Goal: Task Accomplishment & Management: Manage account settings

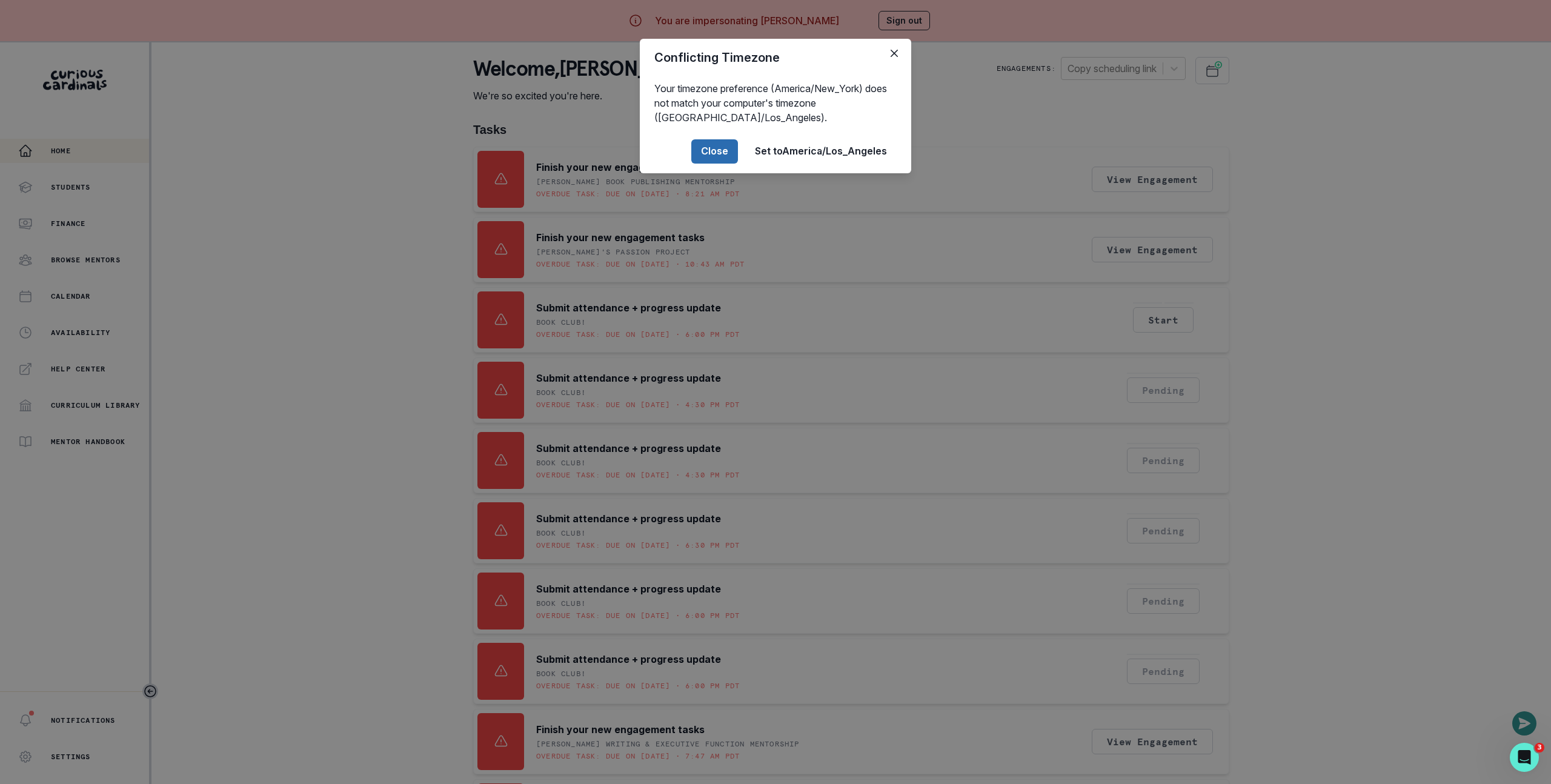
click at [713, 153] on button "Close" at bounding box center [715, 151] width 47 height 24
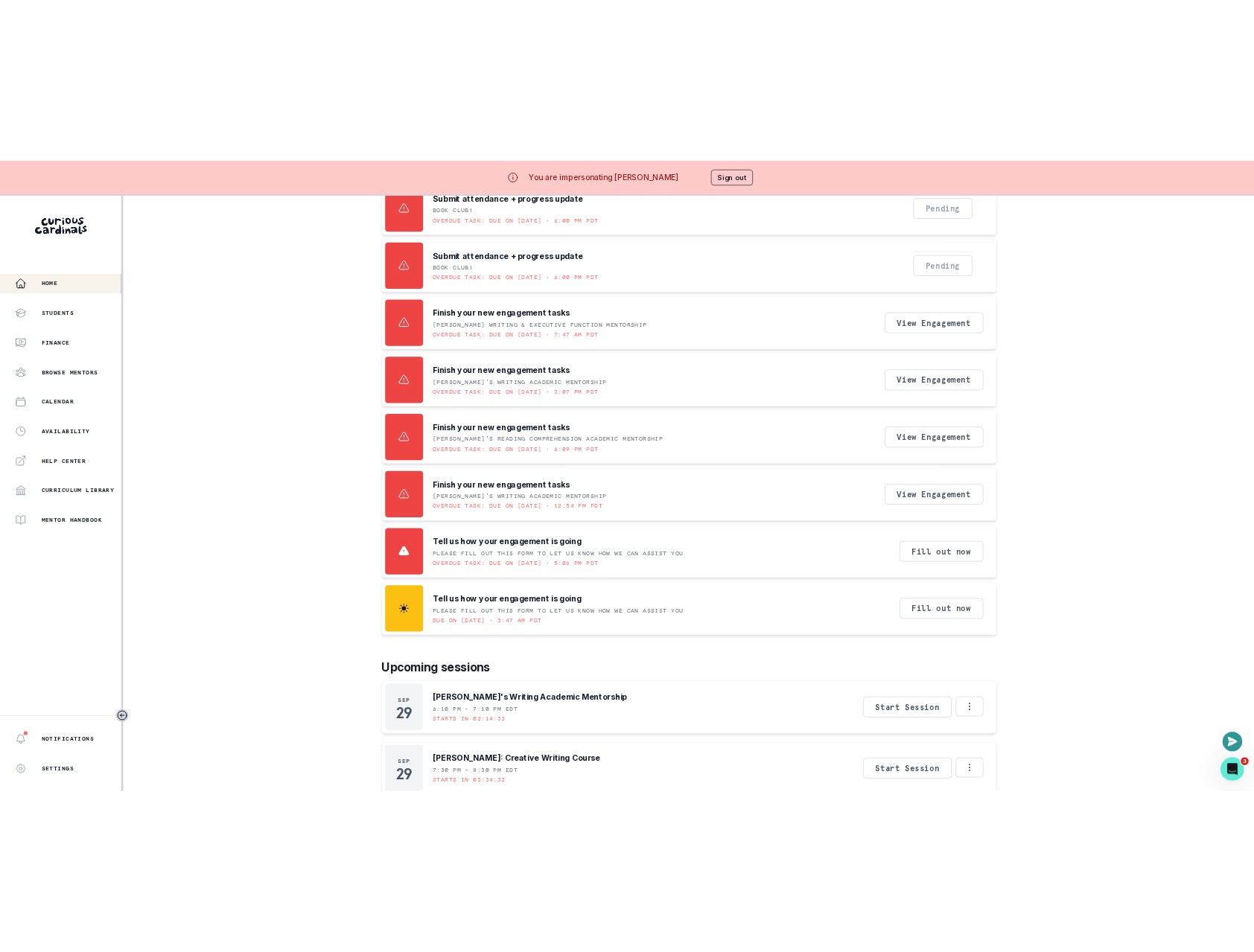
scroll to position [668, 0]
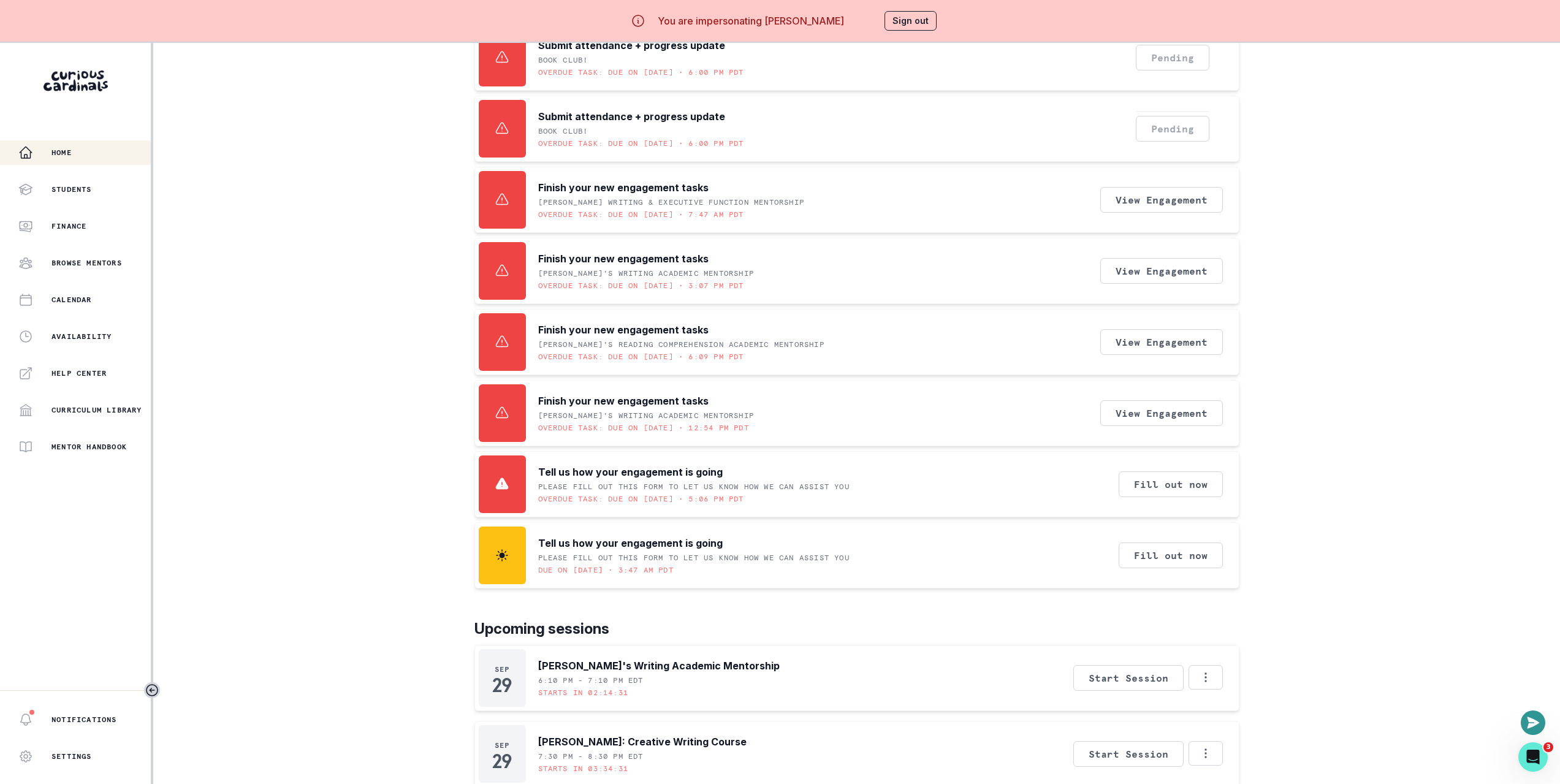
click at [834, 404] on div "Finish your new engagement tasks [PERSON_NAME]'s Writing Academic Mentorship Ov…" at bounding box center [857, 413] width 765 height 66
click at [1184, 410] on button "View Engagement" at bounding box center [1161, 413] width 122 height 25
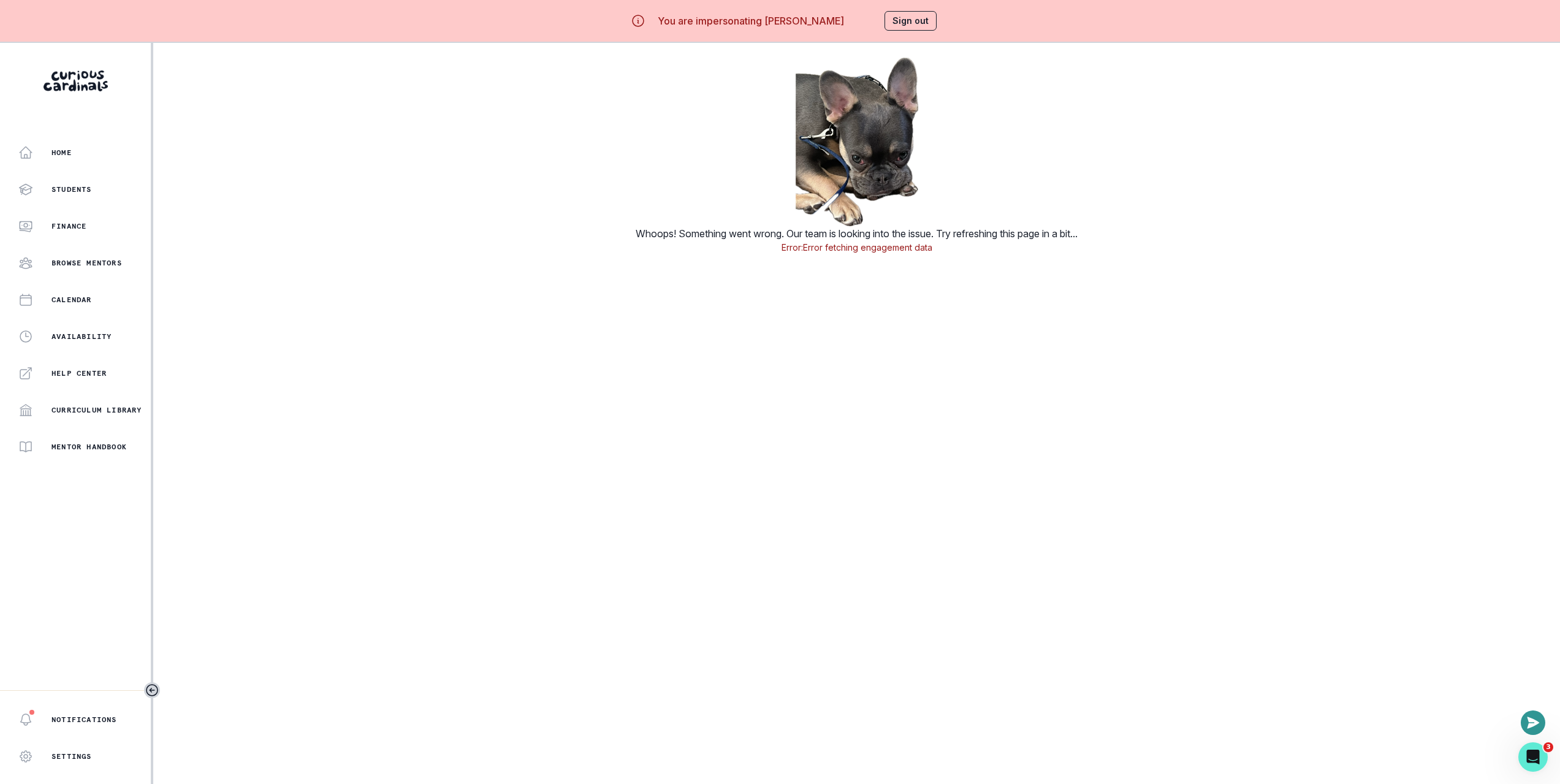
drag, startPoint x: 742, startPoint y: 413, endPoint x: 735, endPoint y: 413, distance: 7.0
click at [742, 413] on main "Whoops! Something went wrong. Our team is looking into the issue. Try refreshin…" at bounding box center [857, 435] width 1407 height 784
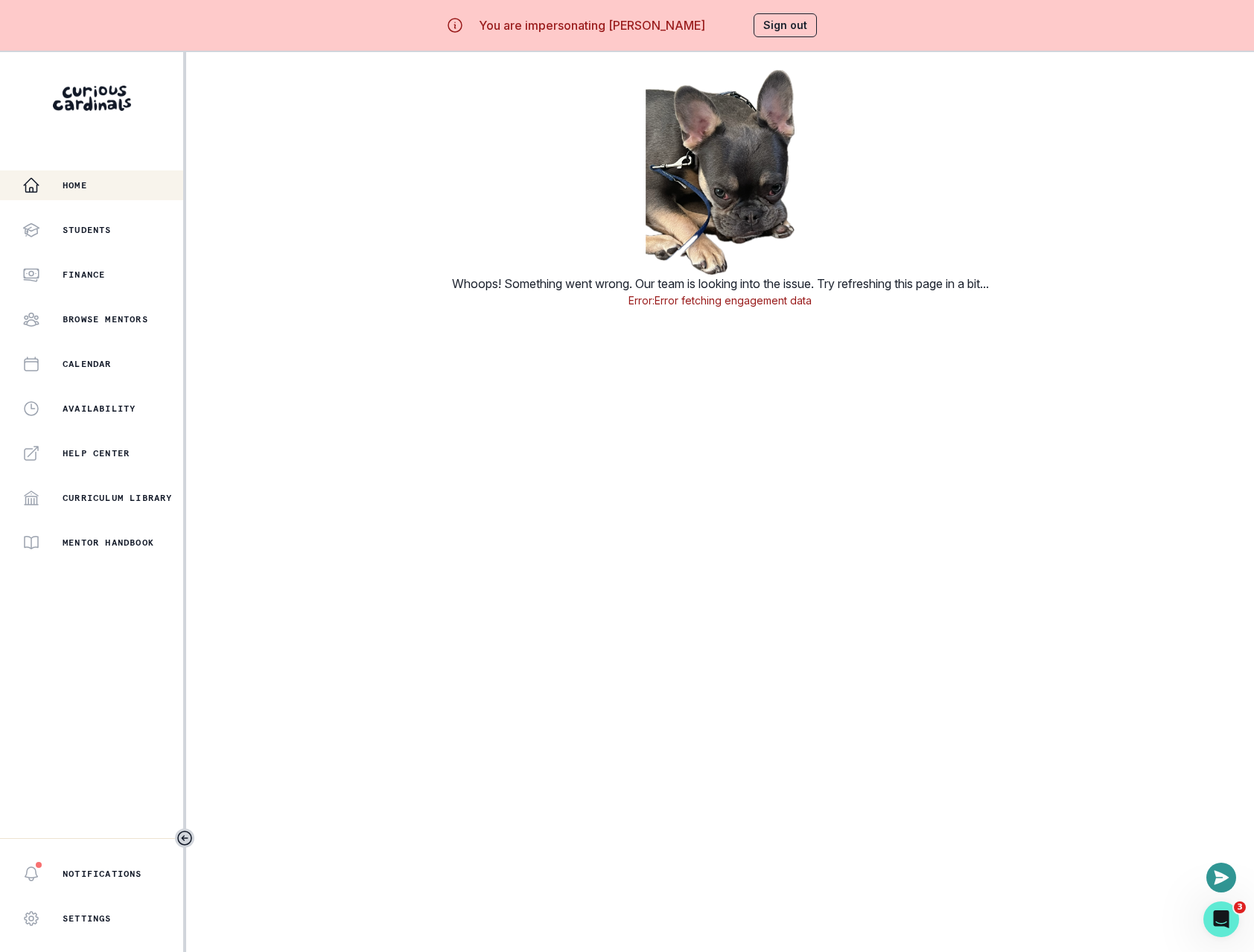
click at [103, 183] on div "Home" at bounding box center [103, 186] width 161 height 18
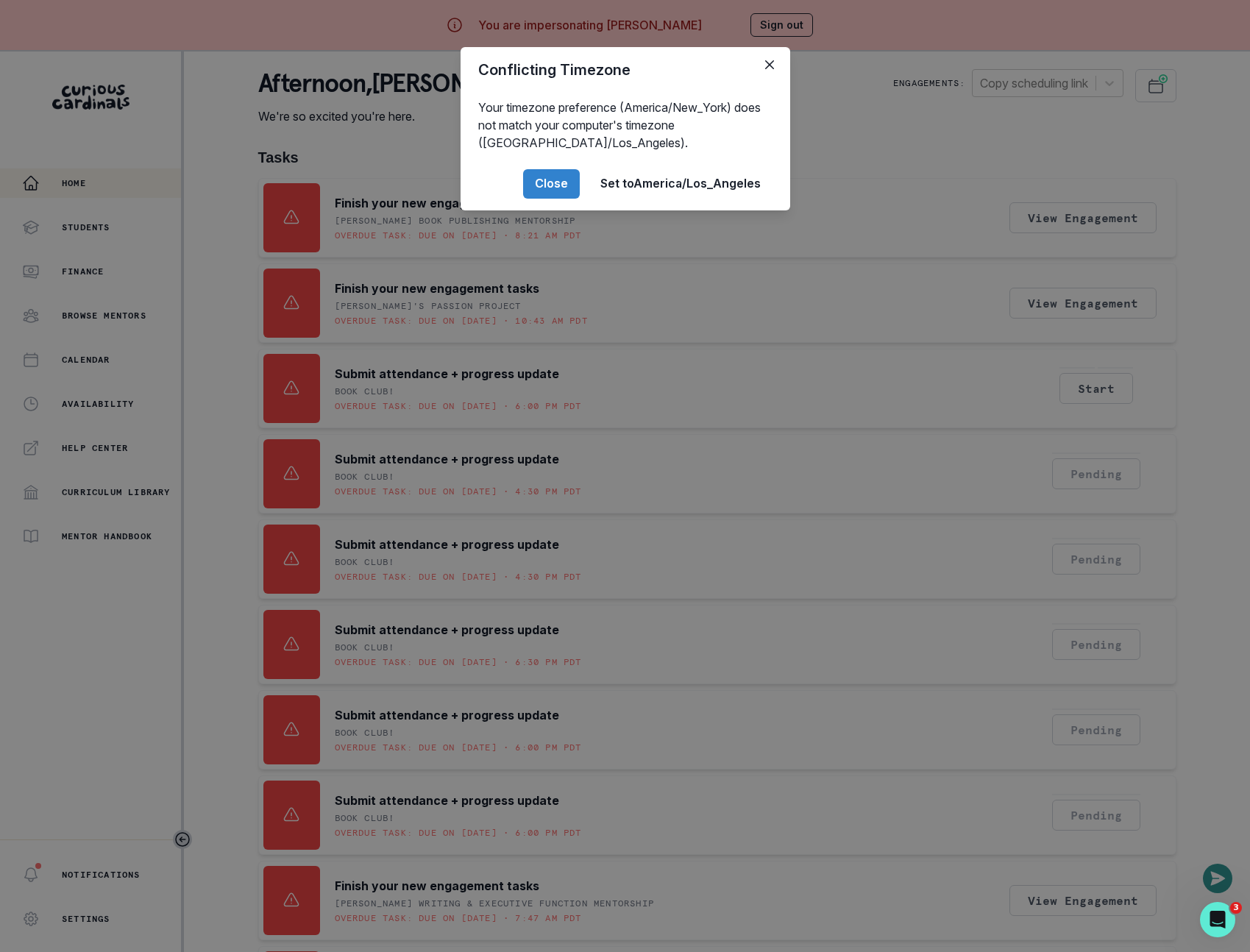
drag, startPoint x: 537, startPoint y: 185, endPoint x: 420, endPoint y: 168, distance: 118.2
click at [539, 186] on button "Close" at bounding box center [552, 183] width 57 height 29
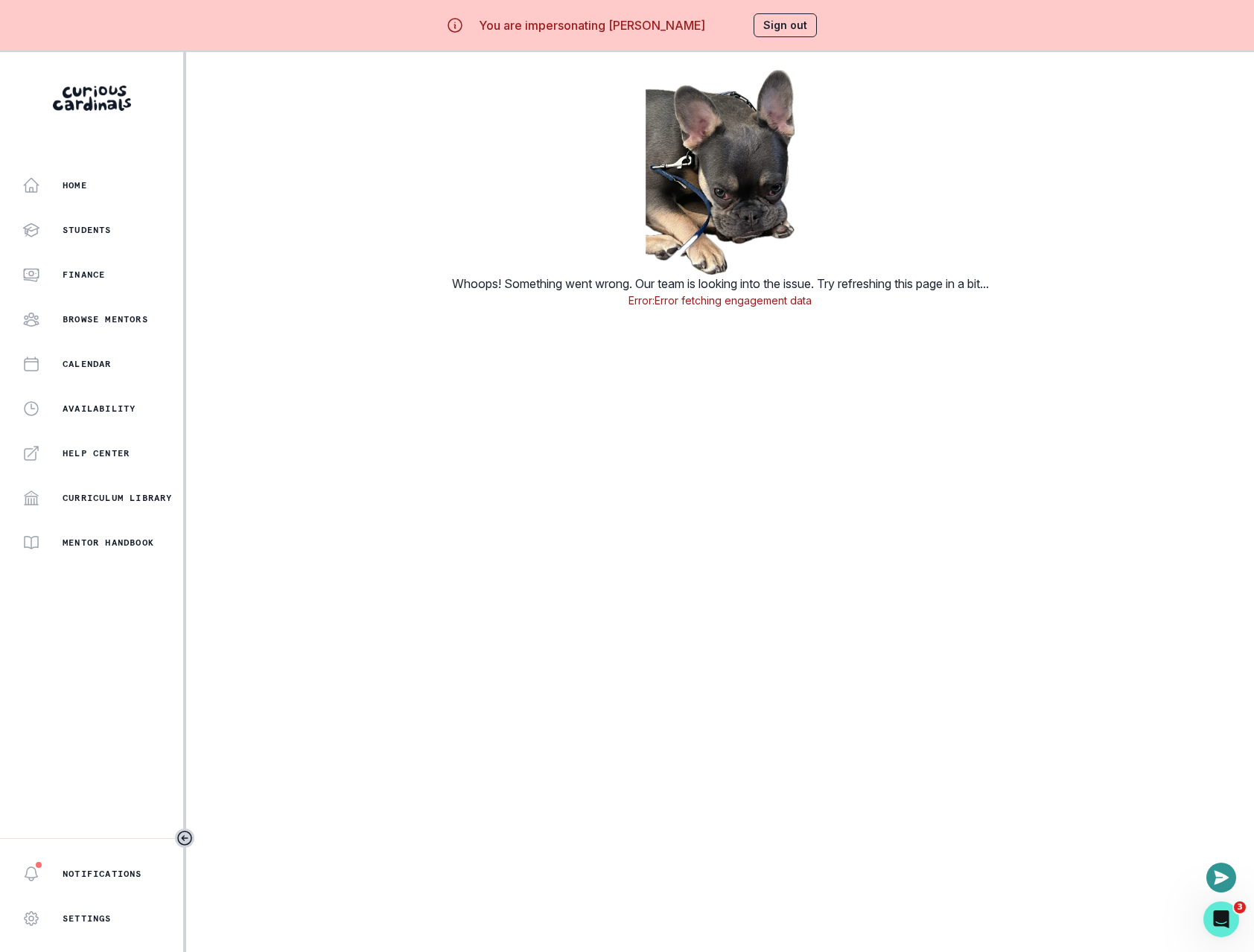
click at [189, 364] on main "Whoops! Something went wrong. Our team is looking into the issue. Try refreshin…" at bounding box center [720, 528] width 1068 height 952
click at [106, 124] on aside "Home Students Finance Browse Mentors Calendar Availability Help Center Curricul…" at bounding box center [93, 528] width 186 height 952
click at [81, 182] on p "Home" at bounding box center [75, 186] width 25 height 12
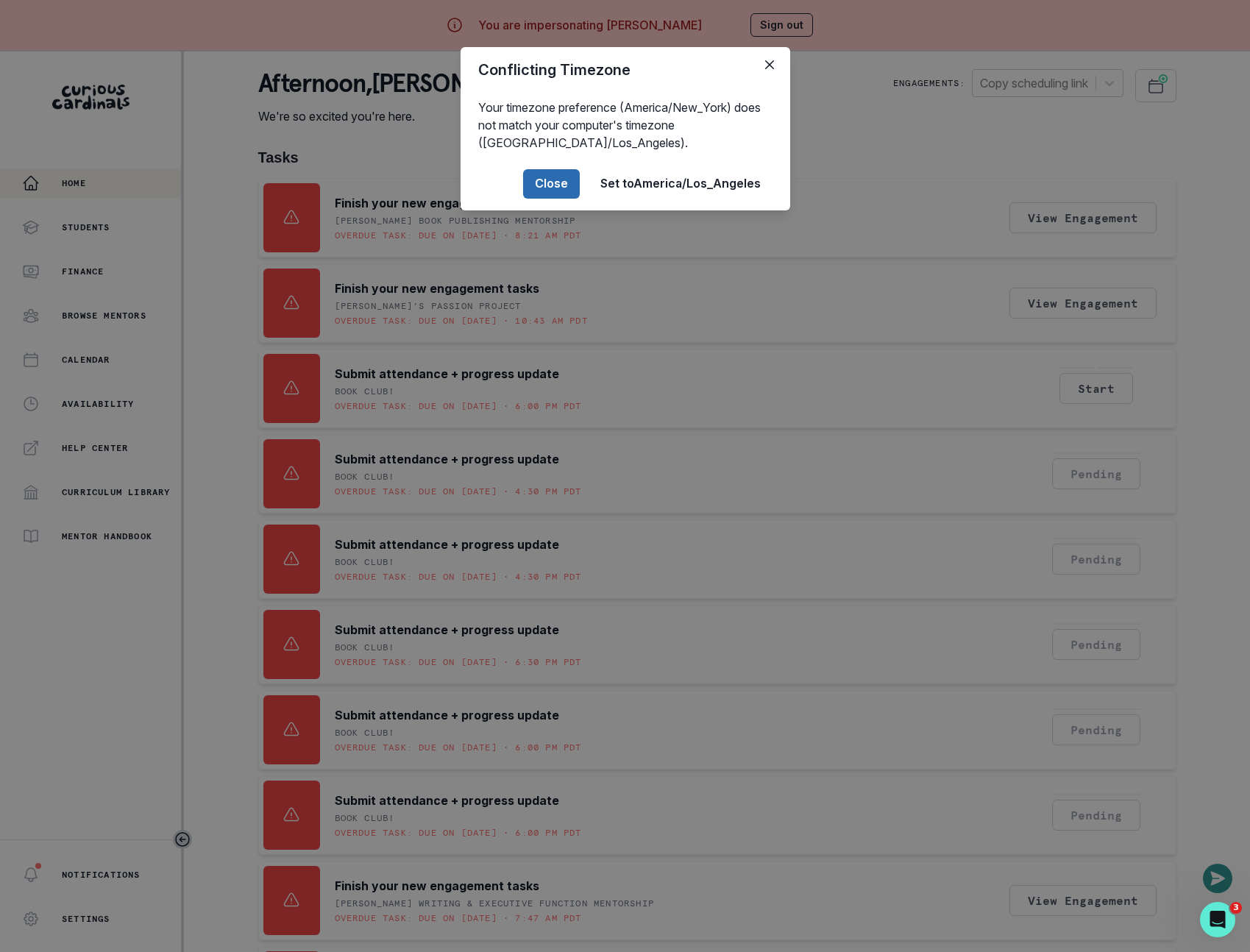
click at [552, 177] on button "Close" at bounding box center [552, 183] width 57 height 29
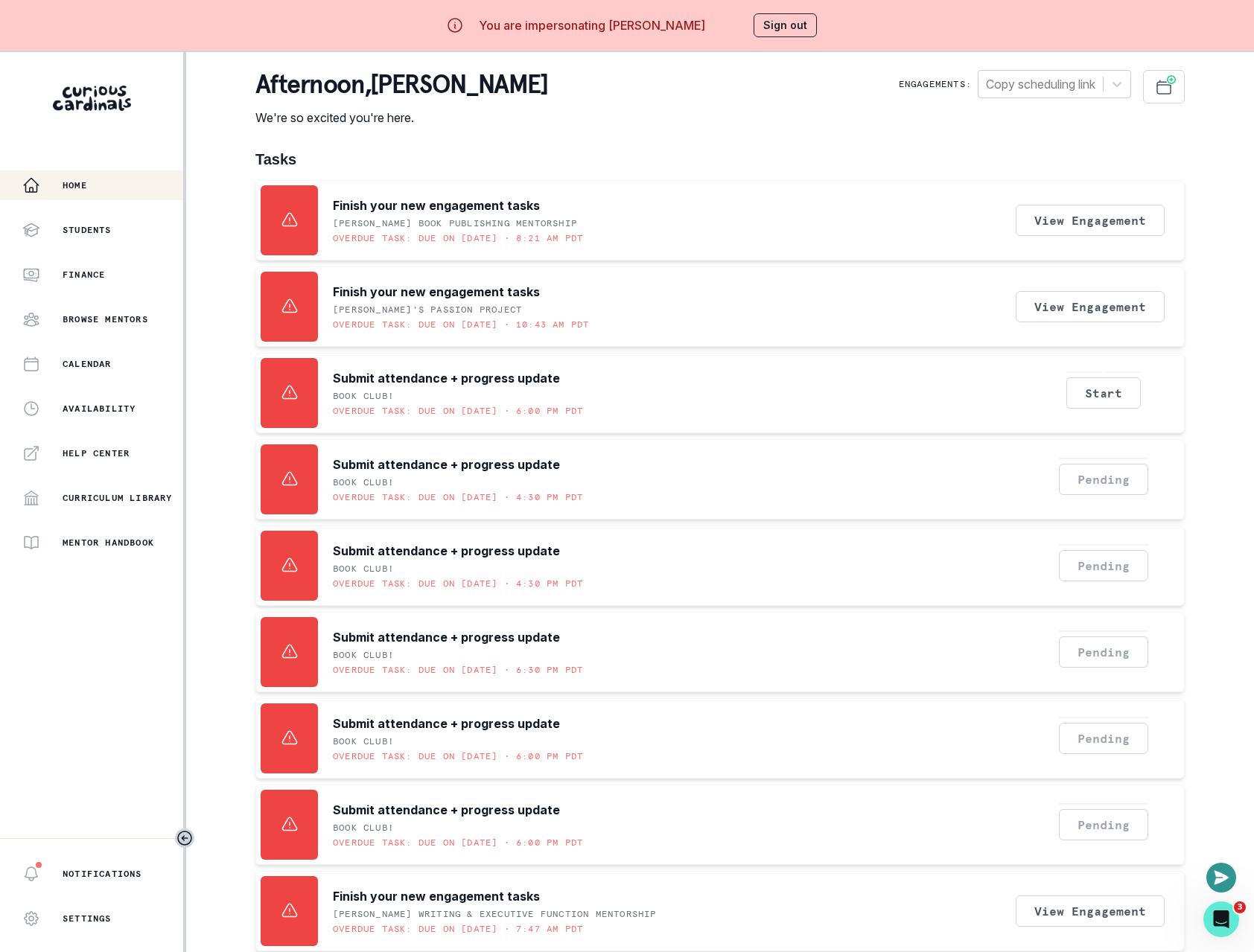
click at [761, 28] on div "You are impersonating [PERSON_NAME] Sign out" at bounding box center [627, 25] width 423 height 35
click at [782, 28] on button "Sign out" at bounding box center [785, 26] width 63 height 24
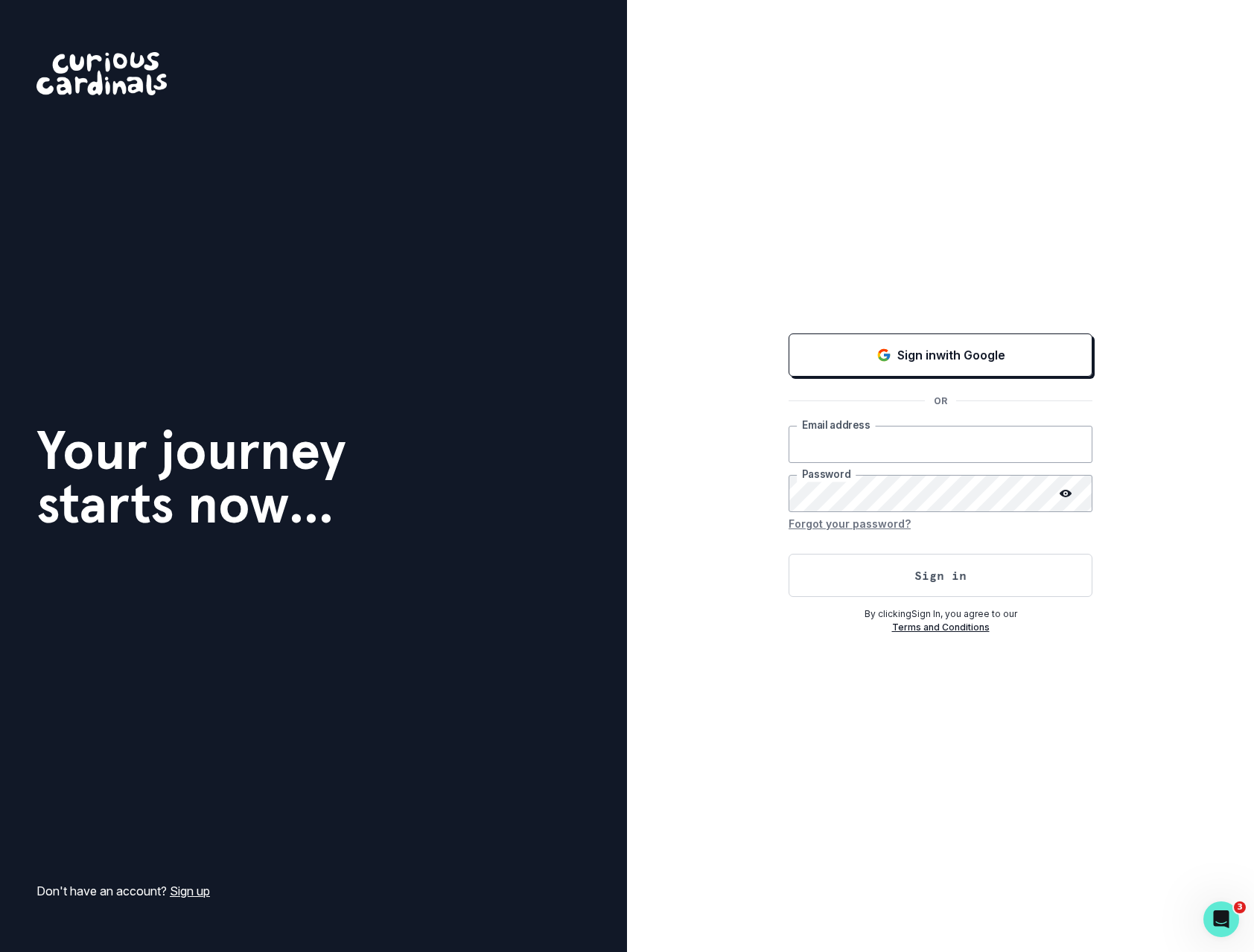
click at [847, 448] on input "email" at bounding box center [940, 444] width 304 height 37
type input "[PERSON_NAME][EMAIL_ADDRESS][DOMAIN_NAME]"
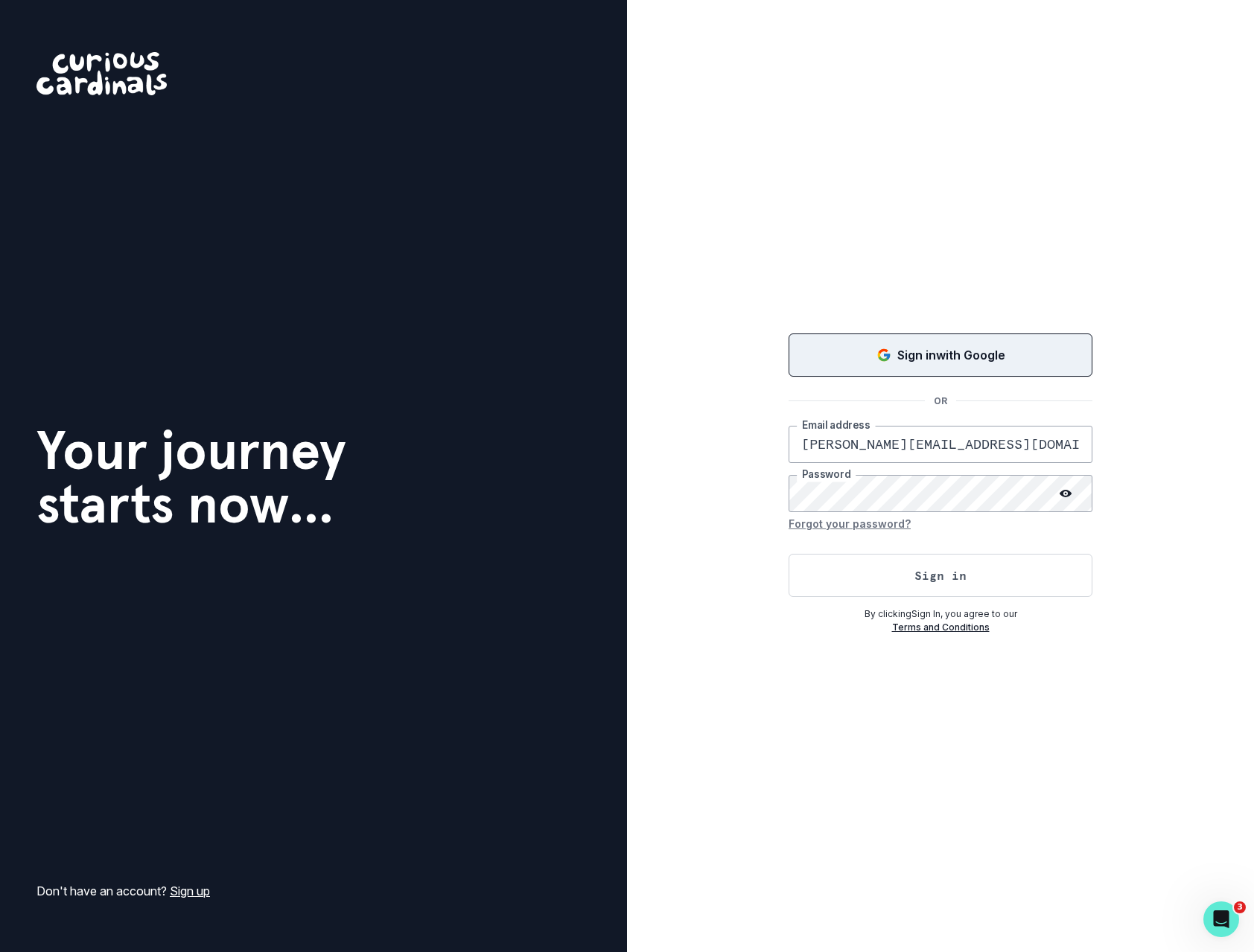
click at [893, 373] on button "Sign in with Google" at bounding box center [940, 355] width 304 height 43
